Goal: Browse casually: Explore the website without a specific task or goal

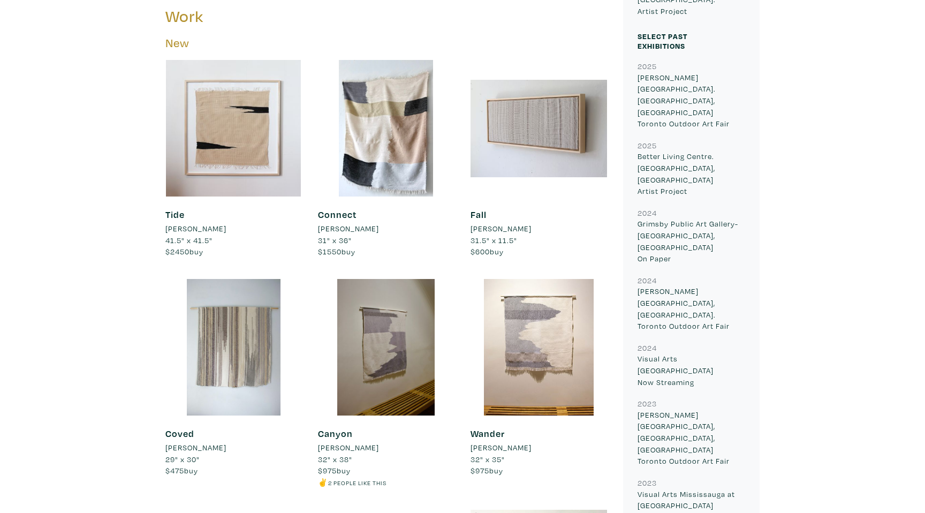
scroll to position [441, 0]
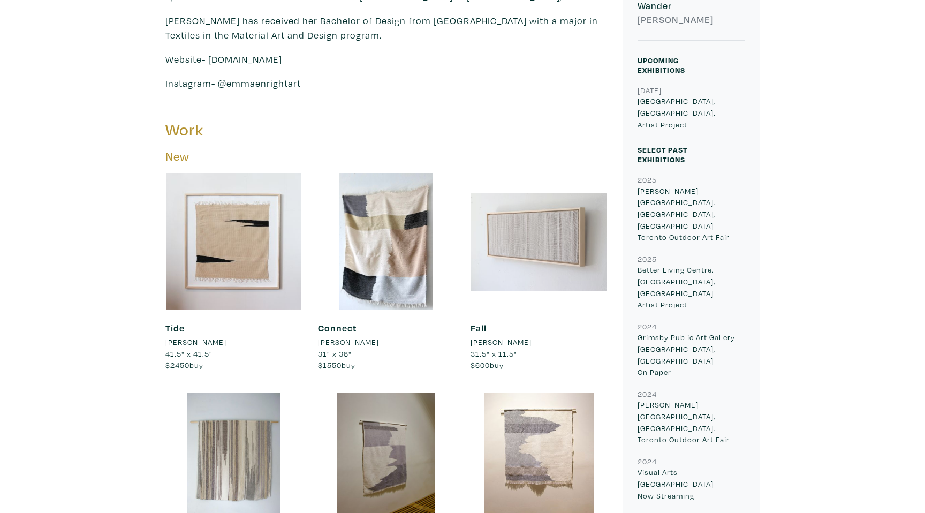
click at [538, 233] on div at bounding box center [539, 242] width 137 height 137
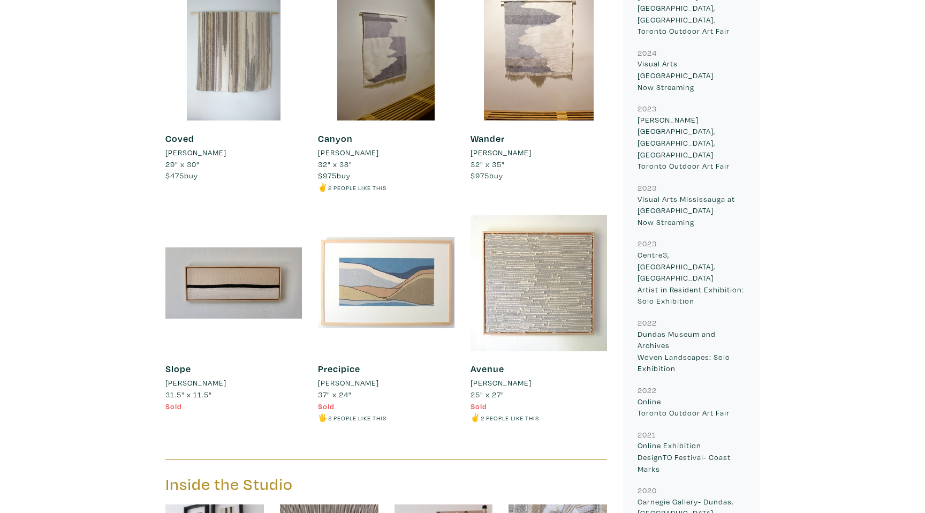
scroll to position [826, 0]
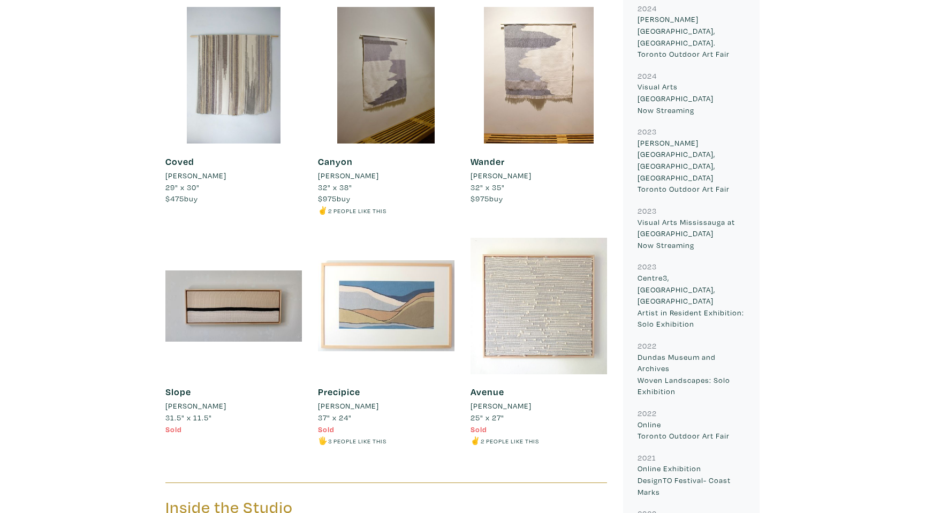
click at [567, 330] on div at bounding box center [539, 306] width 137 height 137
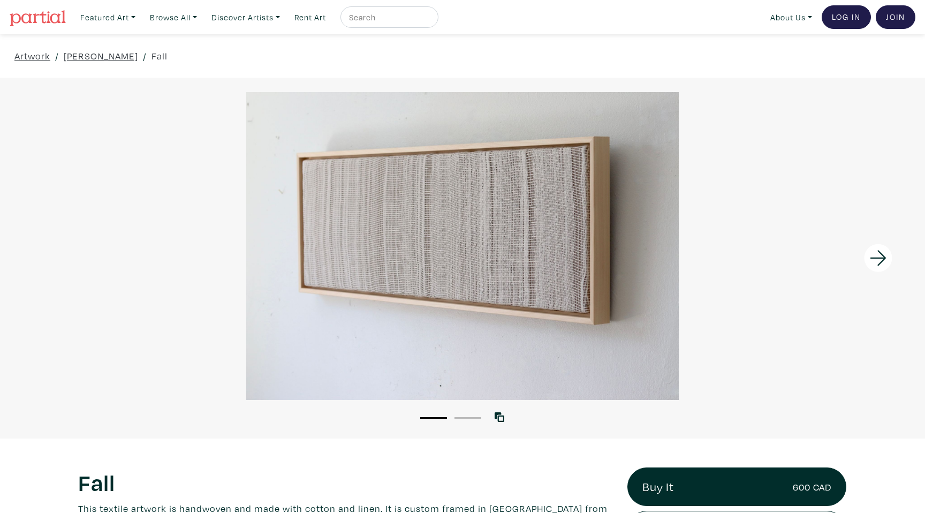
click at [877, 255] on icon at bounding box center [879, 258] width 36 height 29
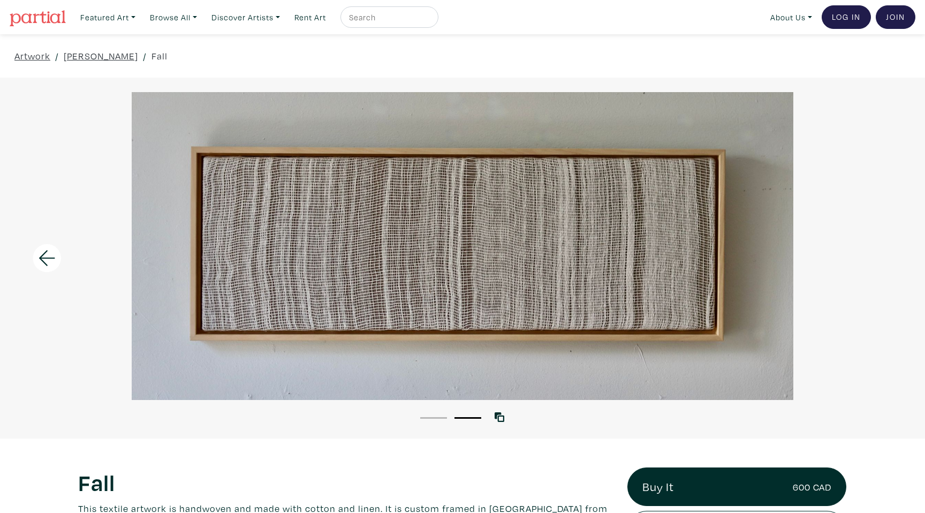
click at [877, 255] on div at bounding box center [462, 246] width 925 height 308
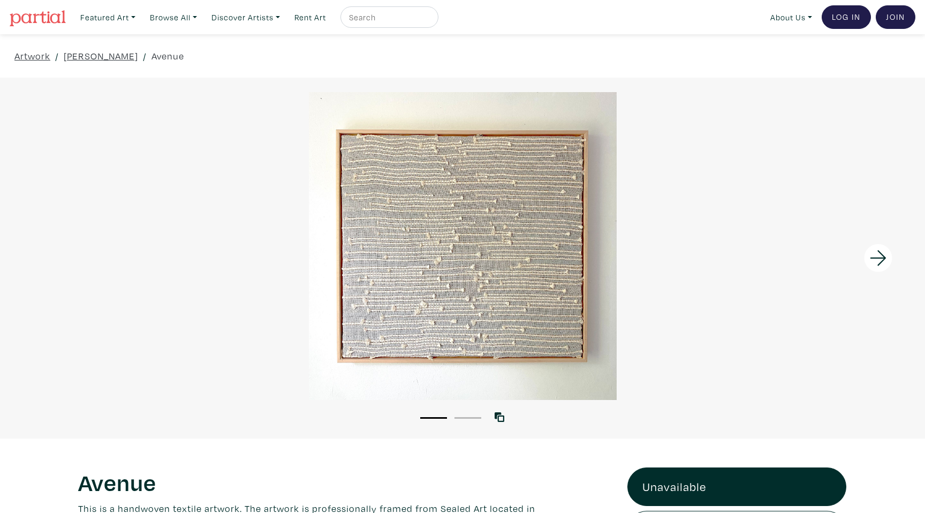
click at [879, 259] on icon at bounding box center [879, 258] width 36 height 29
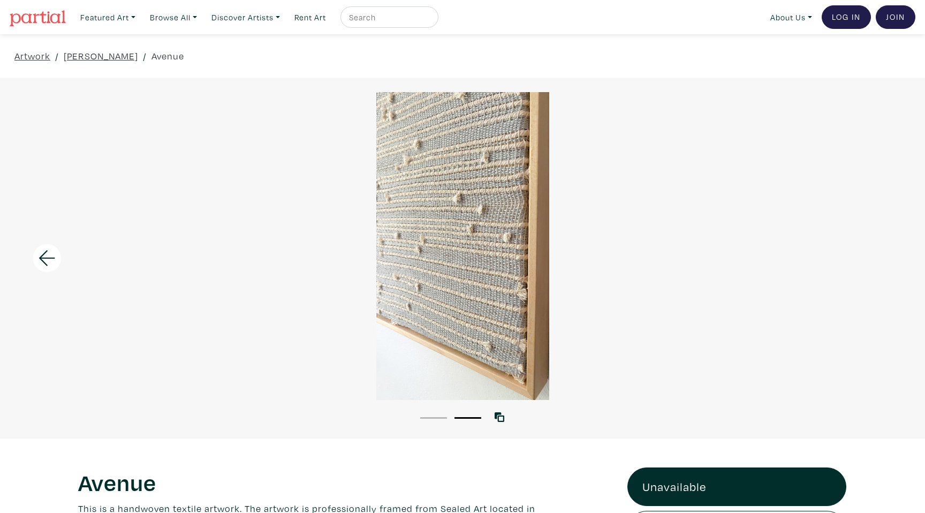
click at [49, 18] on img at bounding box center [38, 18] width 56 height 16
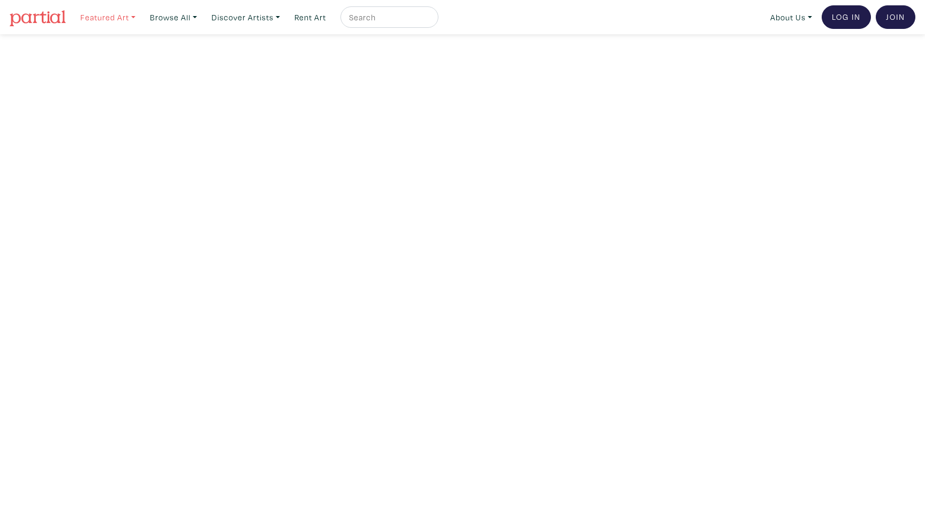
click at [107, 22] on link "Featured Art" at bounding box center [108, 17] width 65 height 22
click at [171, 16] on link "Browse All" at bounding box center [173, 17] width 57 height 22
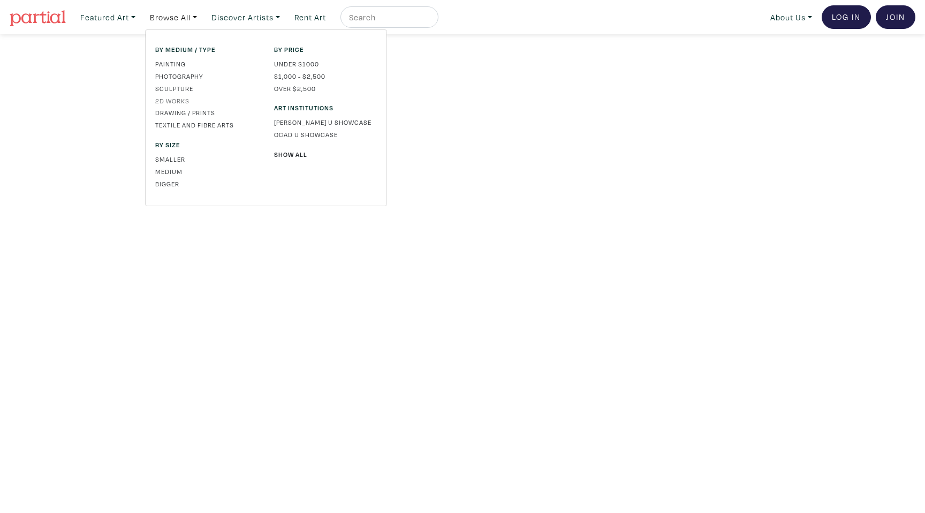
click at [171, 102] on link "2D works" at bounding box center [206, 101] width 103 height 10
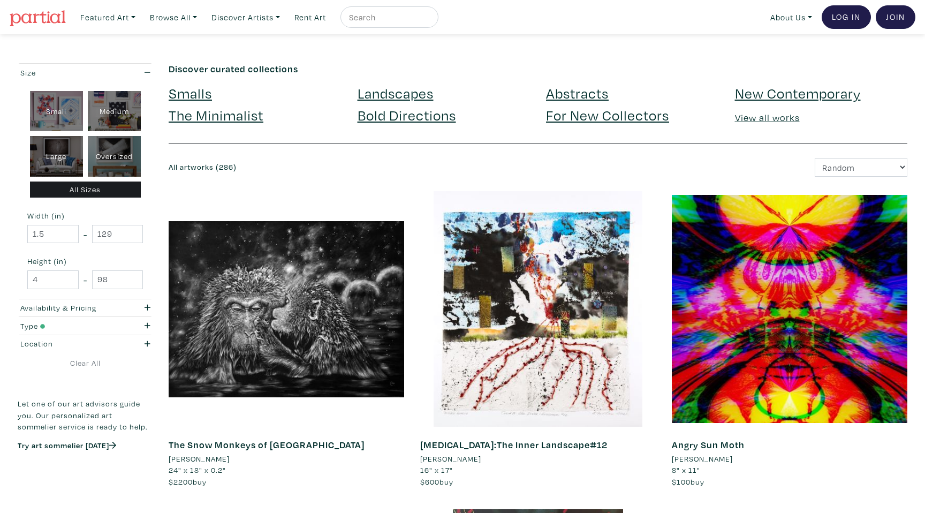
click at [235, 118] on link "The Minimalist" at bounding box center [216, 115] width 95 height 19
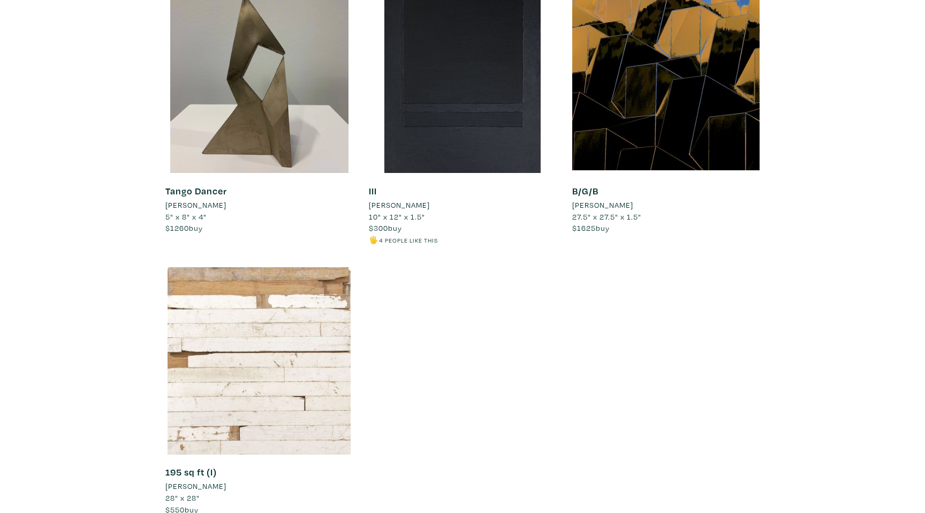
scroll to position [9229, 0]
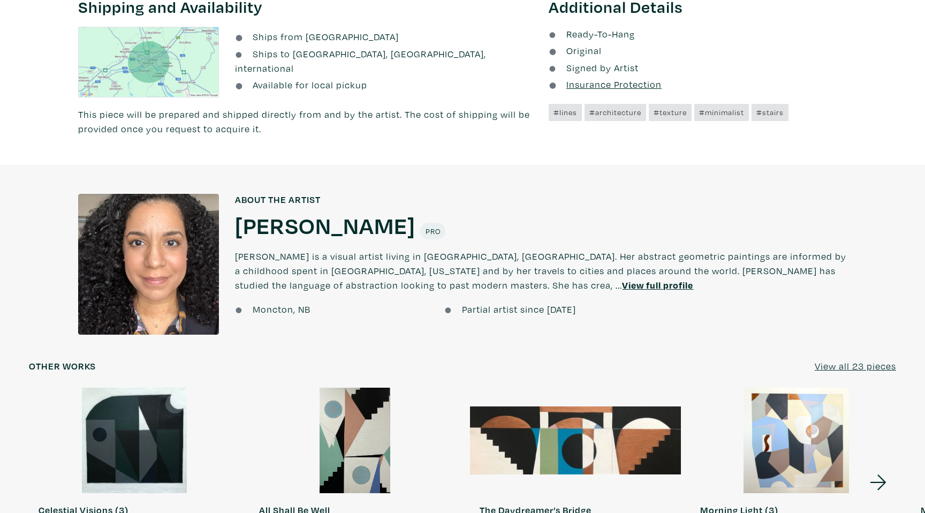
scroll to position [763, 0]
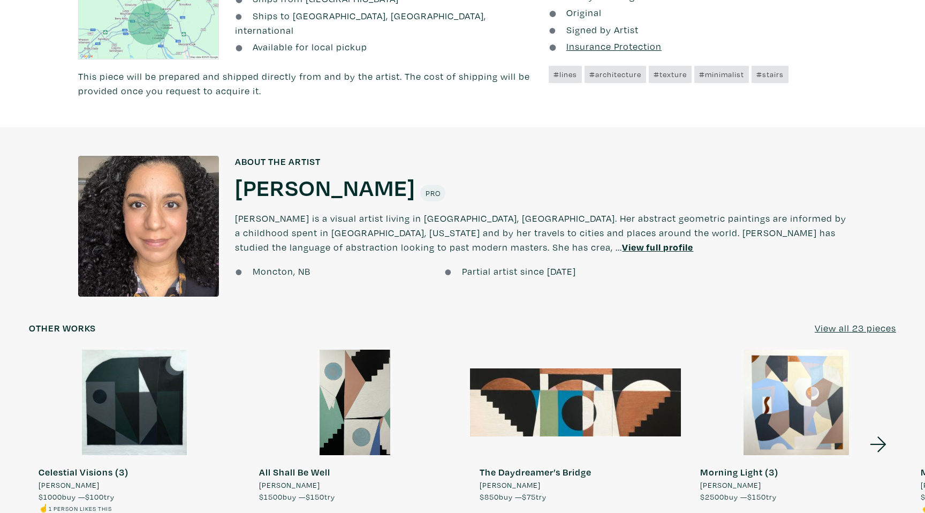
click at [130, 225] on div at bounding box center [148, 226] width 141 height 141
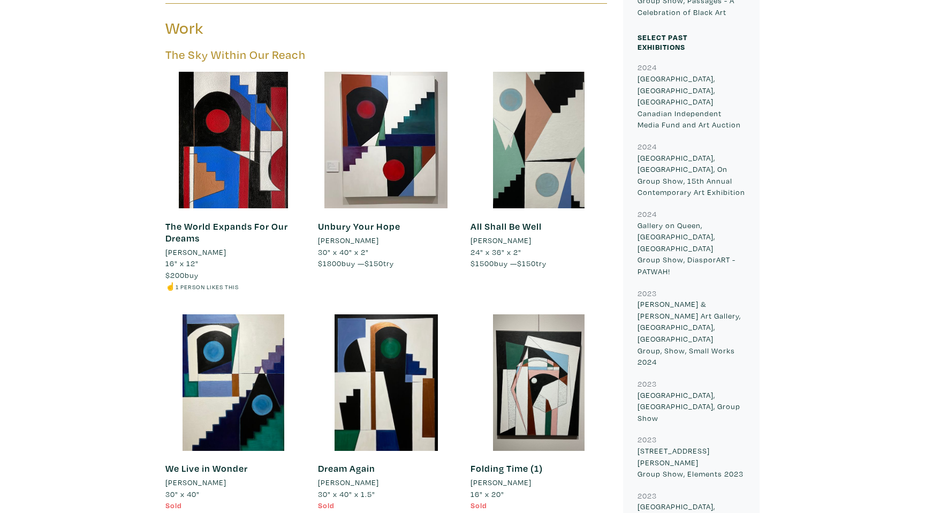
scroll to position [519, 0]
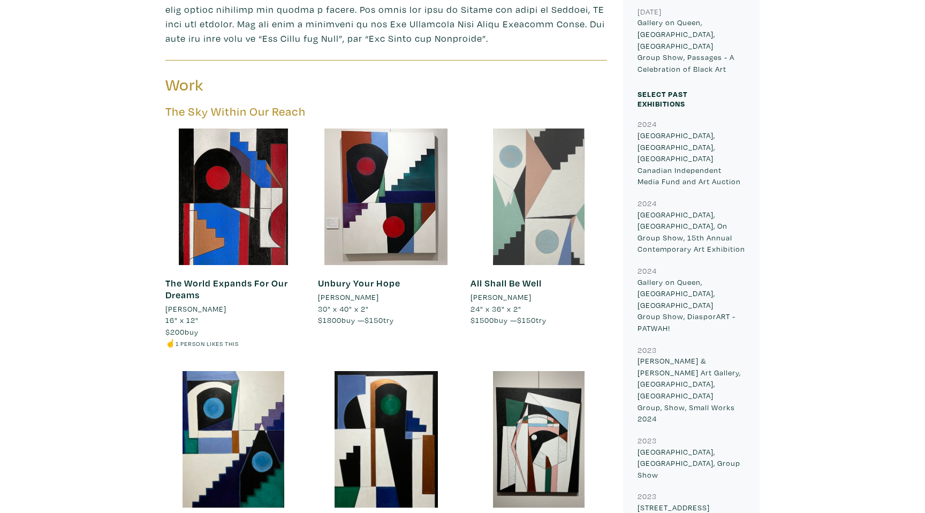
click at [533, 201] on div at bounding box center [539, 197] width 137 height 137
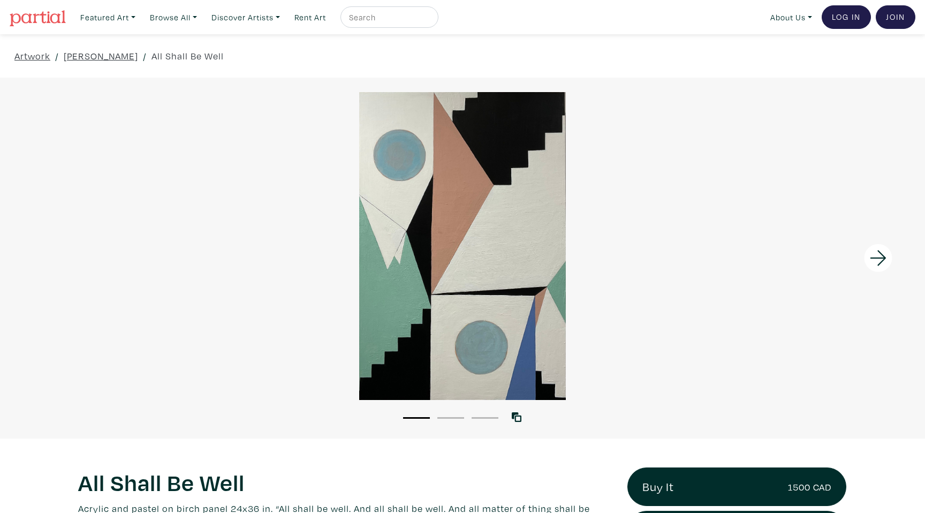
click at [883, 251] on icon at bounding box center [879, 258] width 36 height 29
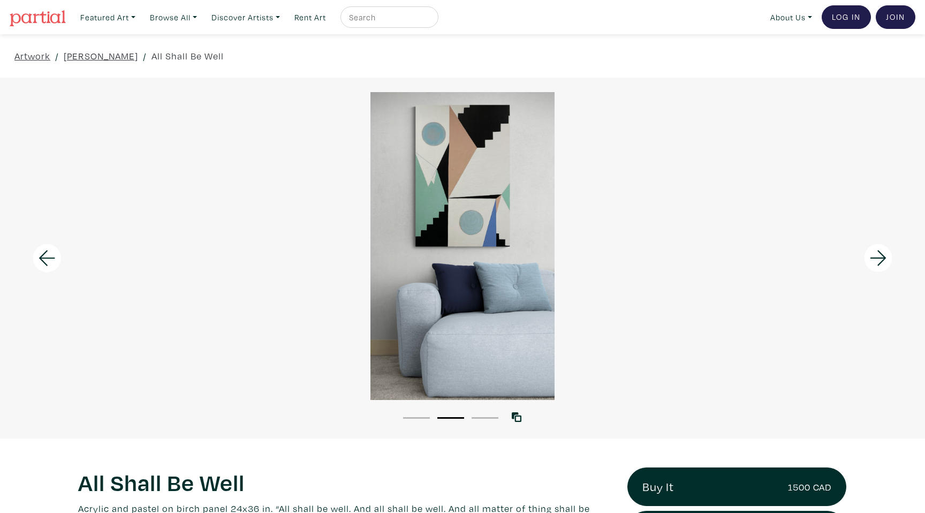
click at [881, 257] on icon at bounding box center [879, 258] width 36 height 29
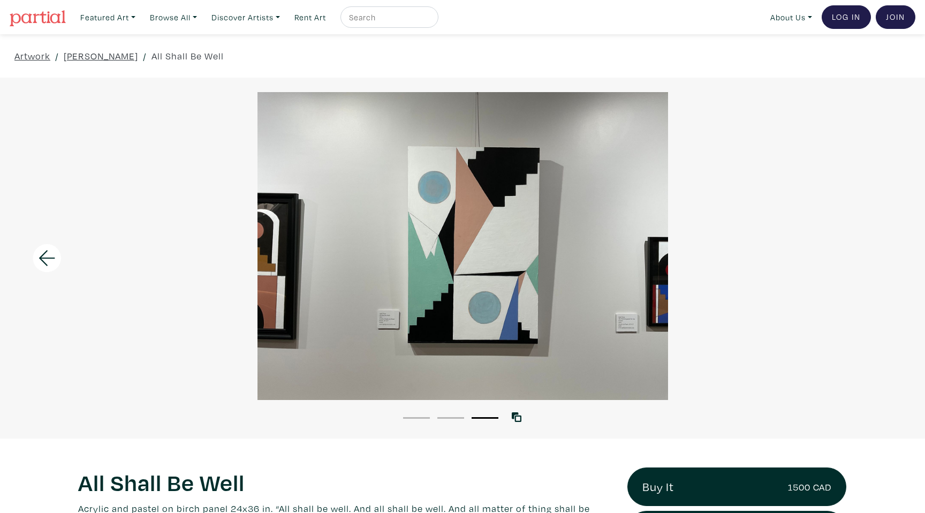
click at [881, 257] on div at bounding box center [462, 246] width 925 height 308
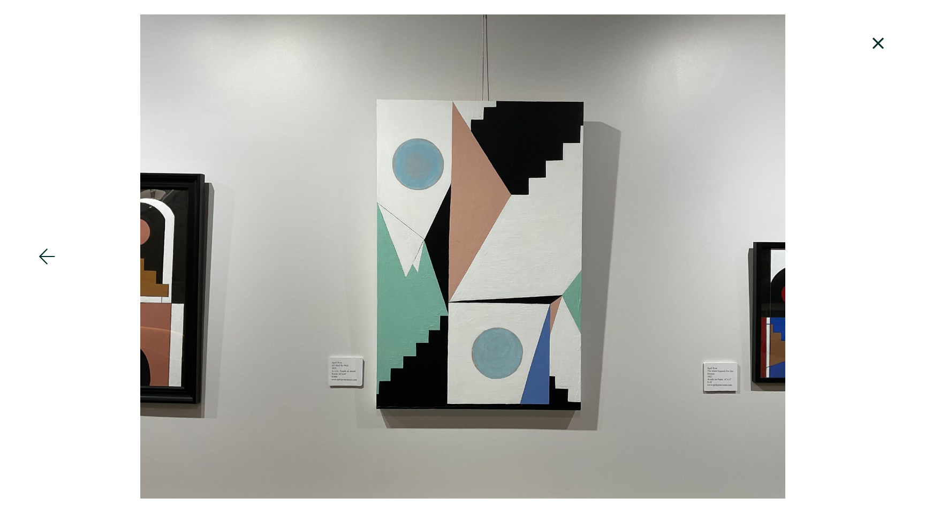
click at [881, 257] on div at bounding box center [462, 256] width 925 height 484
